Goal: Navigation & Orientation: Find specific page/section

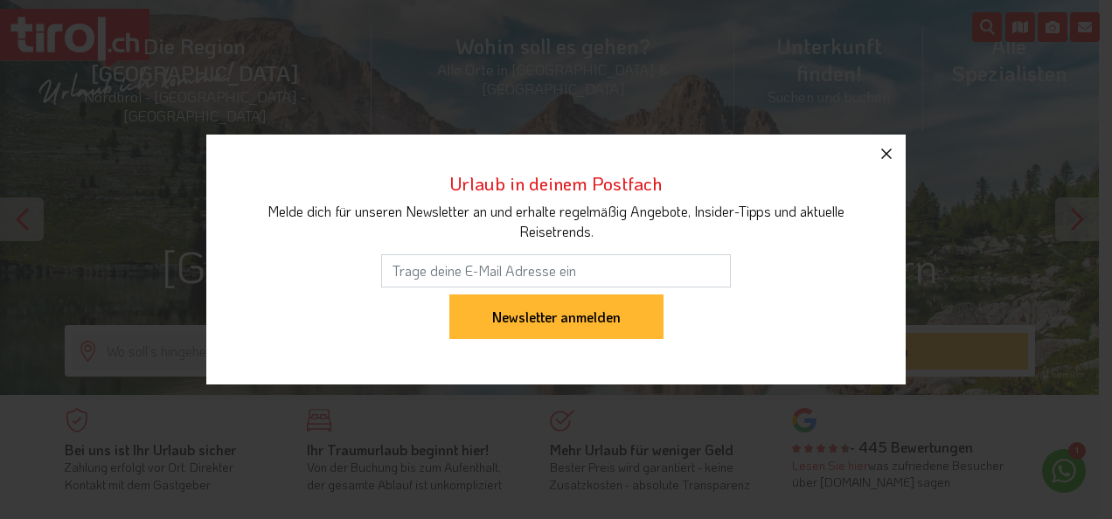
click at [887, 152] on icon "button" at bounding box center [886, 153] width 21 height 21
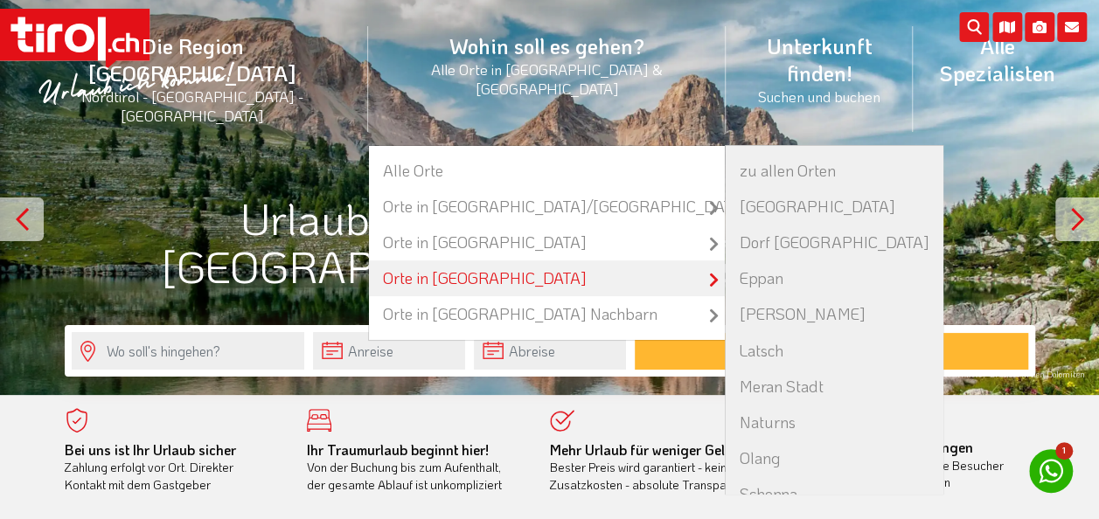
click at [460, 261] on link "Orte in [GEOGRAPHIC_DATA]" at bounding box center [547, 279] width 357 height 36
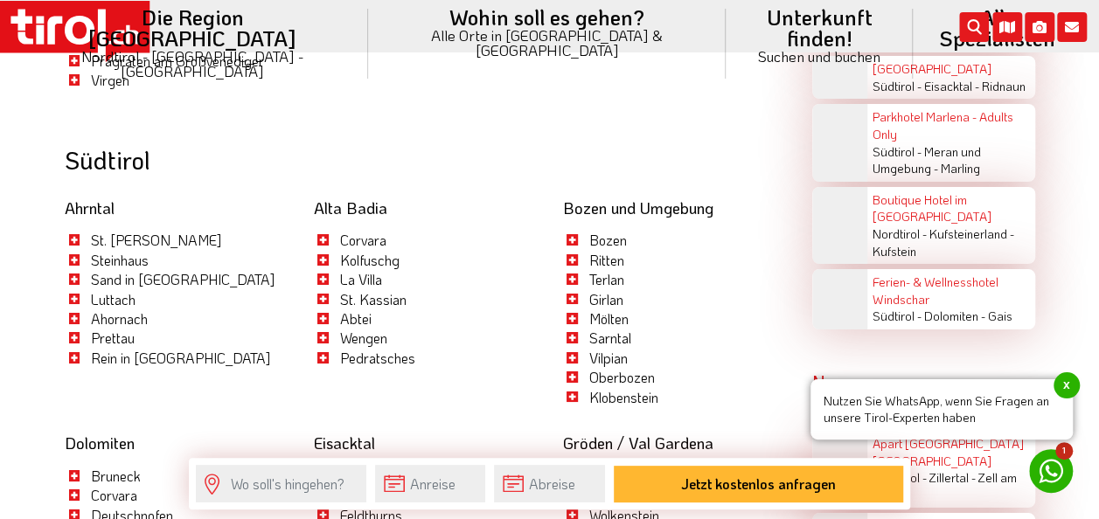
scroll to position [3145, 0]
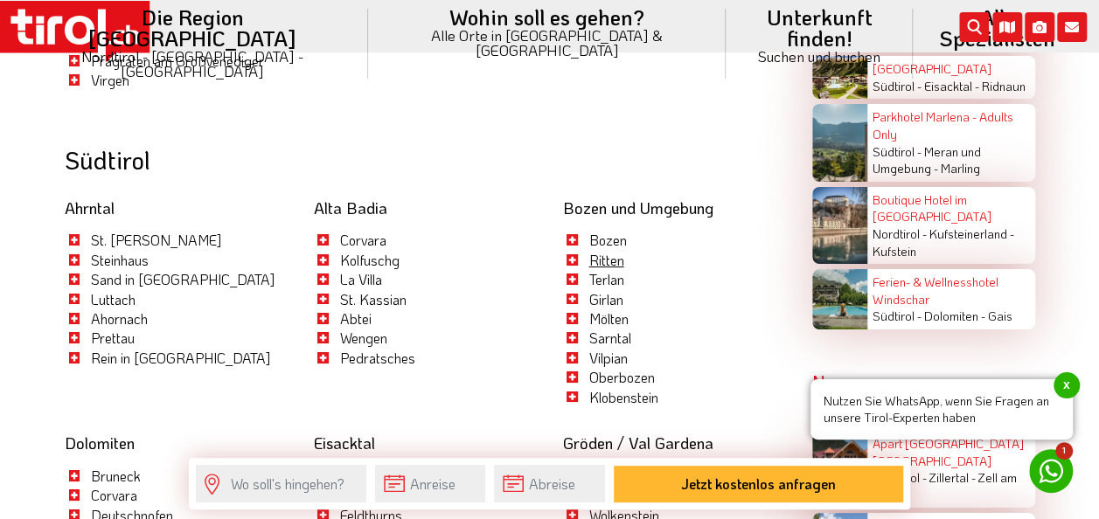
click at [605, 251] on link "Ritten" at bounding box center [606, 260] width 35 height 18
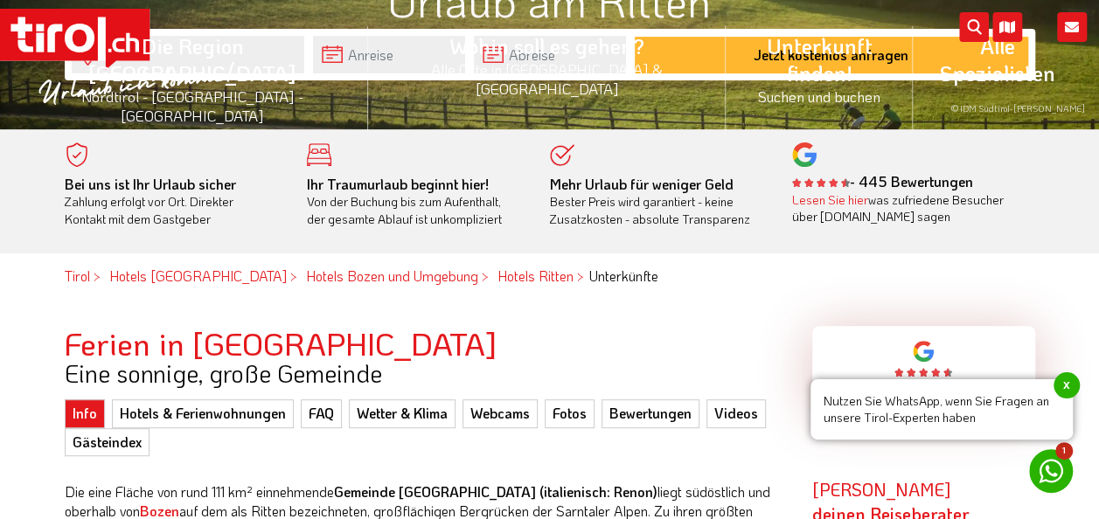
scroll to position [175, 0]
